Goal: Connect with others: Connect with others

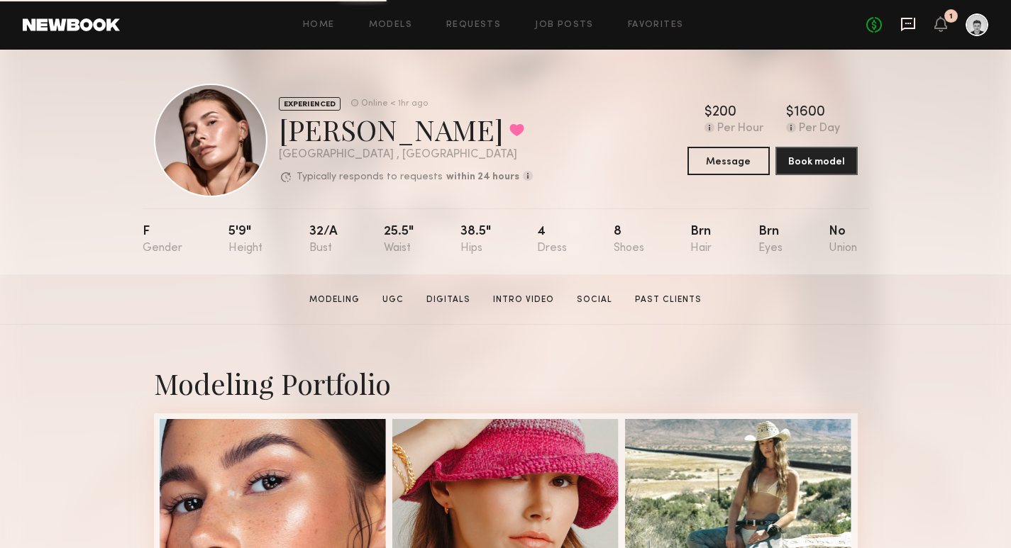
click at [908, 23] on icon at bounding box center [908, 23] width 6 height 1
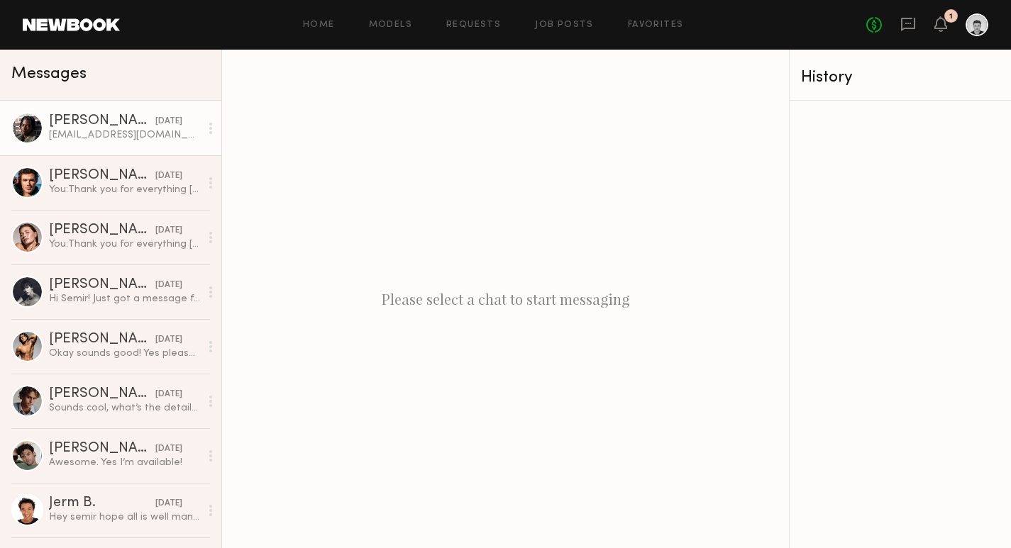
click at [125, 129] on div "[EMAIL_ADDRESS][DOMAIN_NAME]" at bounding box center [124, 134] width 151 height 13
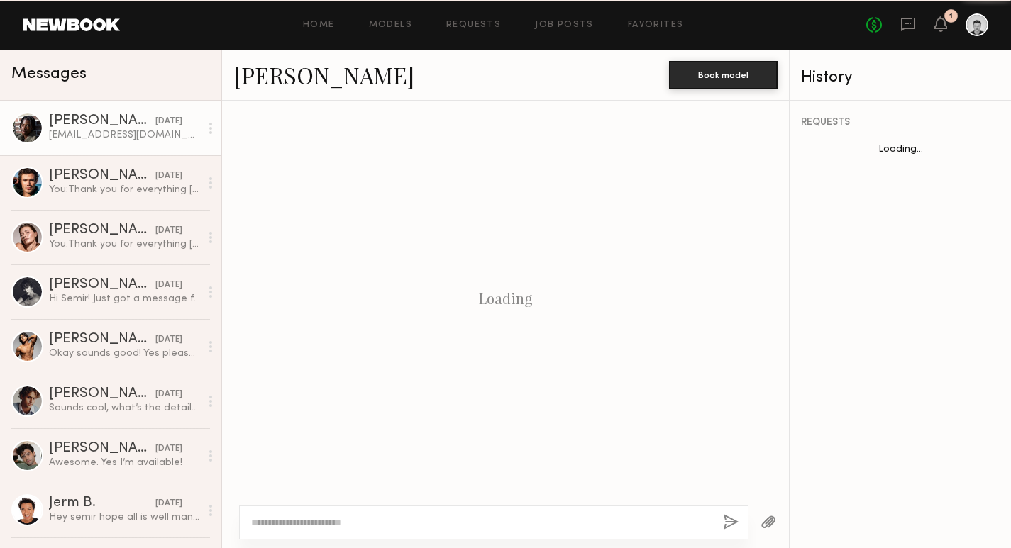
scroll to position [972, 0]
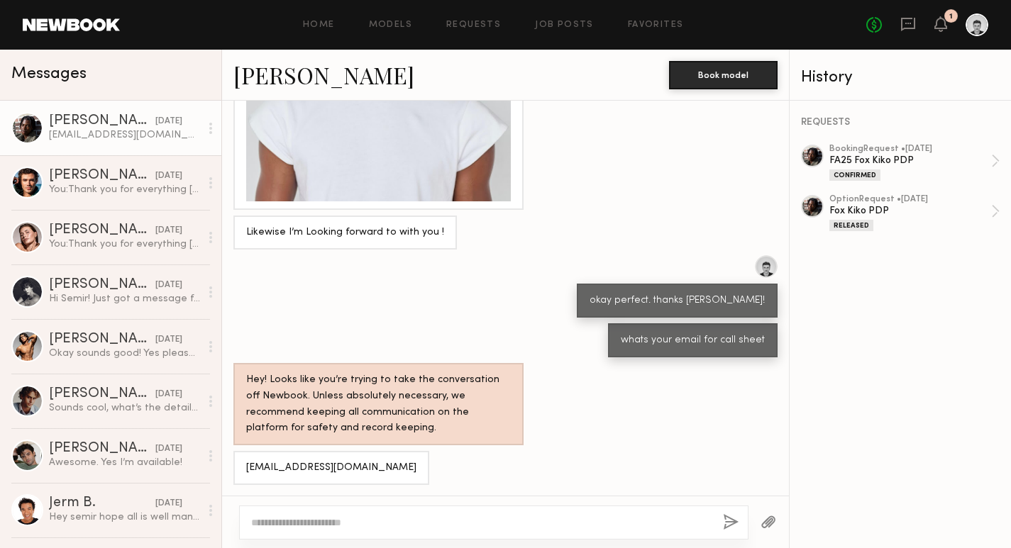
click at [316, 467] on div "[EMAIL_ADDRESS][DOMAIN_NAME]" at bounding box center [331, 468] width 170 height 16
drag, startPoint x: 245, startPoint y: 465, endPoint x: 380, endPoint y: 479, distance: 135.5
click at [380, 479] on div "[EMAIL_ADDRESS][DOMAIN_NAME]" at bounding box center [331, 468] width 196 height 34
copy div "[EMAIL_ADDRESS][DOMAIN_NAME]"
